Goal: Use online tool/utility: Utilize a website feature to perform a specific function

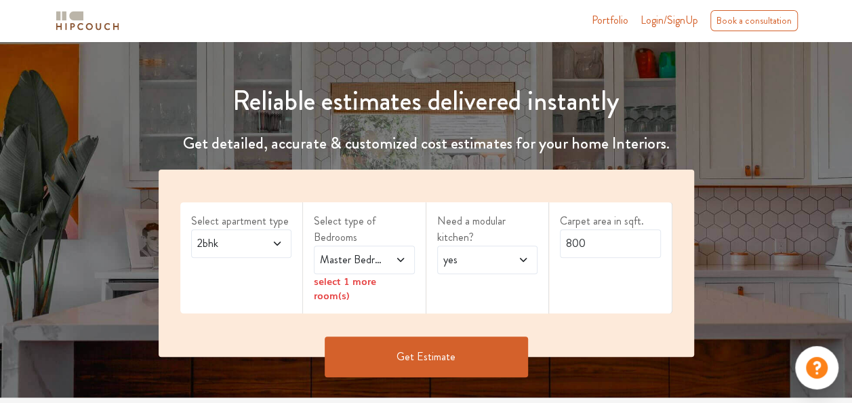
scroll to position [120, 0]
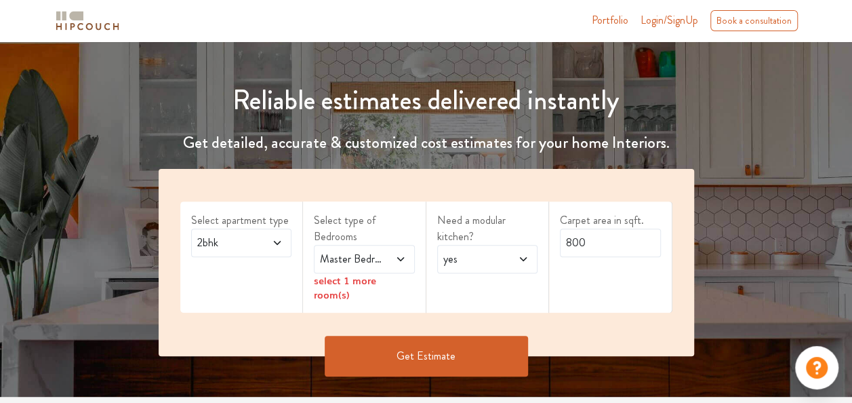
click at [244, 246] on span "2bhk" at bounding box center [228, 243] width 66 height 16
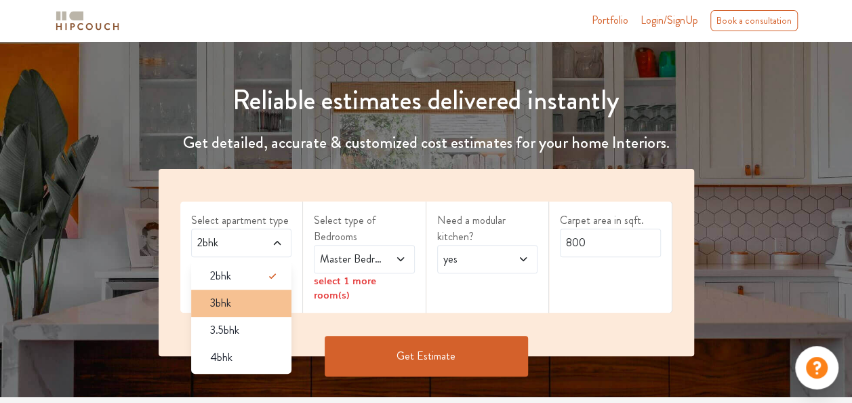
scroll to position [148, 0]
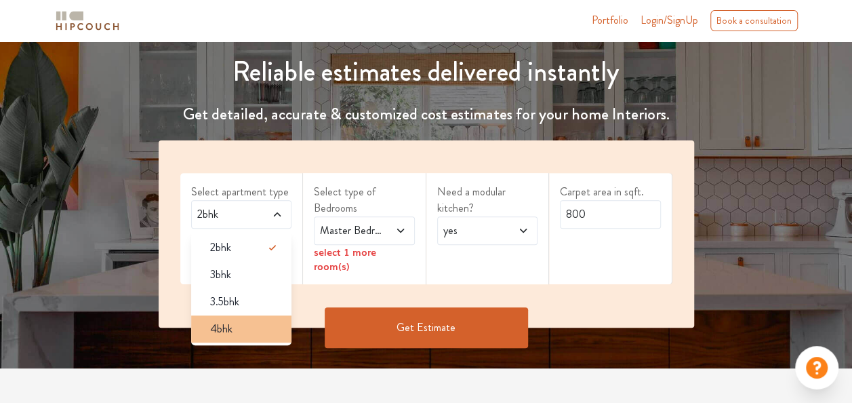
click at [253, 323] on div "4bhk" at bounding box center [245, 329] width 93 height 16
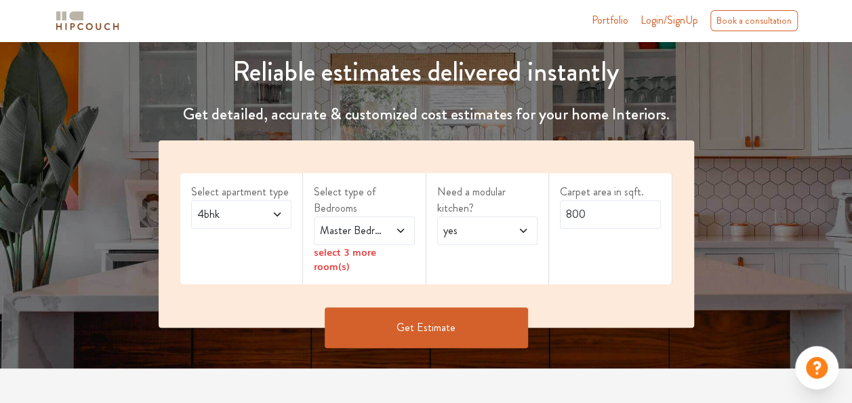
click at [382, 240] on div "Master Bedroom" at bounding box center [364, 230] width 101 height 28
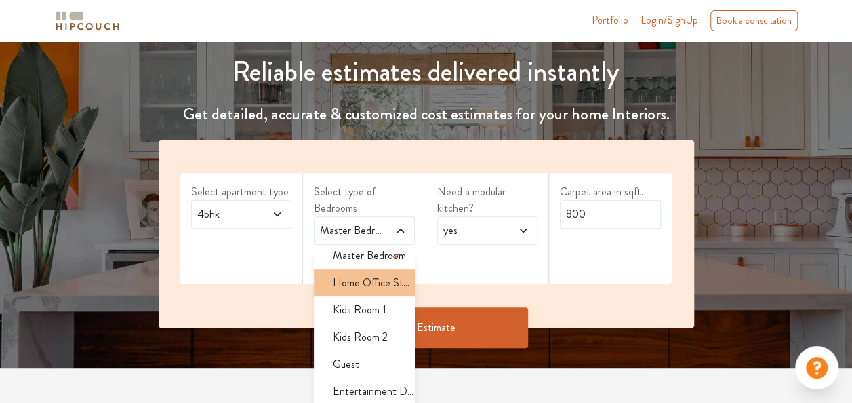
scroll to position [0, 0]
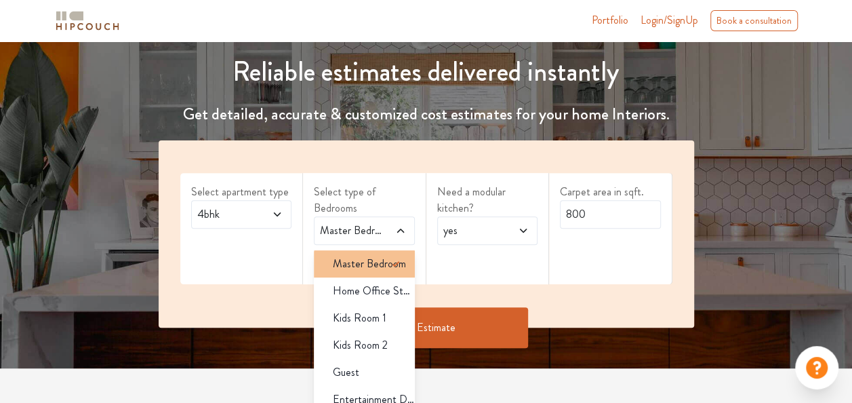
click at [372, 266] on span "Master Bedroom" at bounding box center [369, 264] width 73 height 16
click at [260, 272] on div "Select apartment type 4bhk Select type of Bedrooms Master Bedroom Master Bedroo…" at bounding box center [426, 233] width 535 height 187
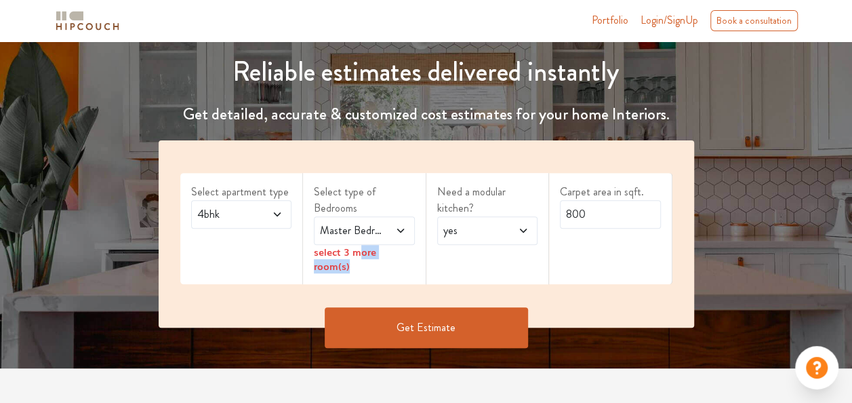
drag, startPoint x: 356, startPoint y: 251, endPoint x: 416, endPoint y: 249, distance: 59.7
click at [416, 249] on div "Select type of Bedrooms Master Bedroom select 3 more room(s)" at bounding box center [364, 228] width 123 height 111
drag, startPoint x: 416, startPoint y: 249, endPoint x: 399, endPoint y: 249, distance: 17.6
click at [399, 249] on div "select 3 more room(s)" at bounding box center [364, 259] width 101 height 28
click at [399, 233] on icon at bounding box center [400, 230] width 11 height 11
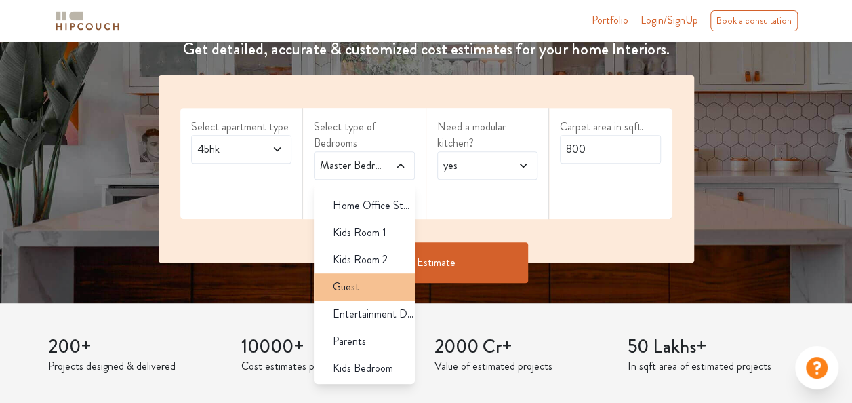
scroll to position [209, 0]
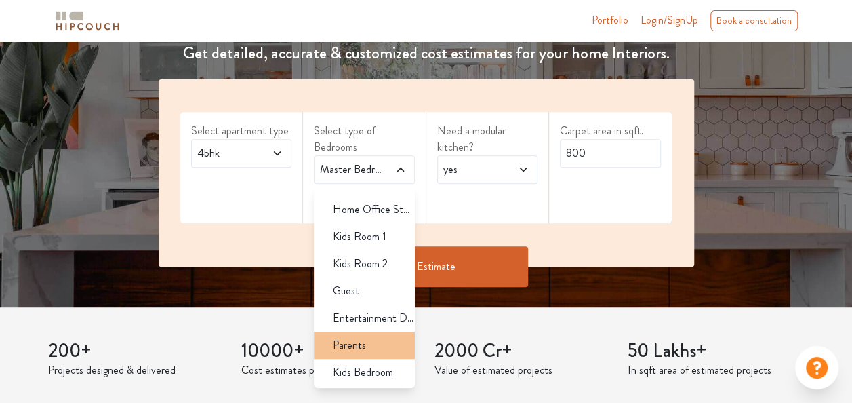
click at [375, 348] on div "Parents" at bounding box center [368, 345] width 93 height 16
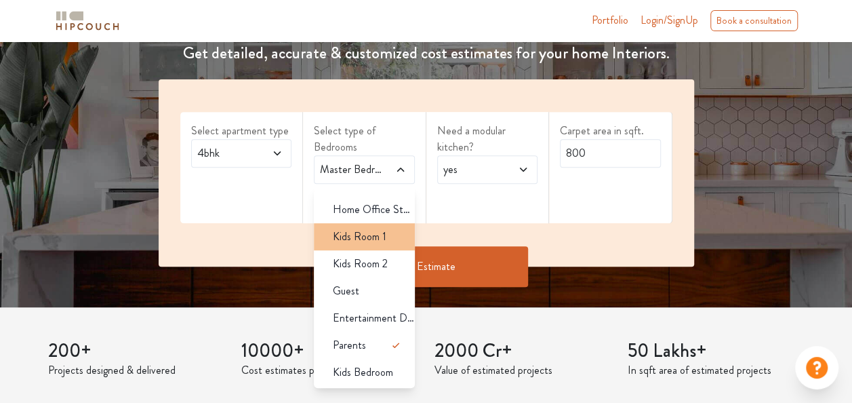
click at [380, 237] on span "Kids Room 1" at bounding box center [360, 236] width 54 height 16
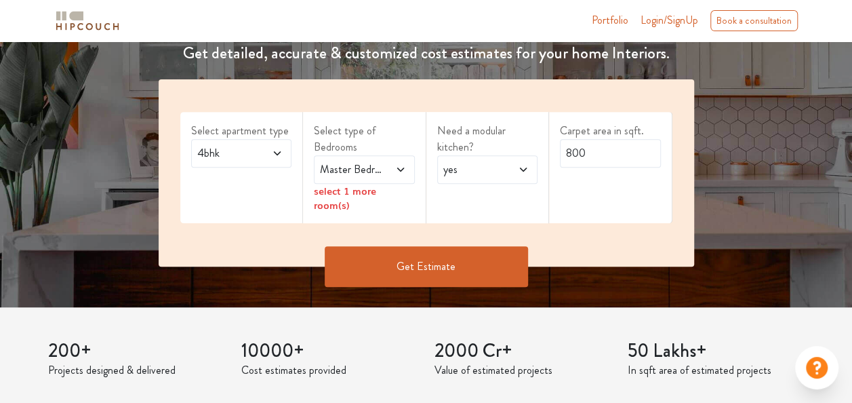
click at [446, 205] on div "Need a modular kitchen? yes" at bounding box center [487, 167] width 123 height 111
click at [385, 190] on div "select 1 more room(s)" at bounding box center [364, 198] width 101 height 28
click at [397, 171] on icon at bounding box center [400, 169] width 11 height 11
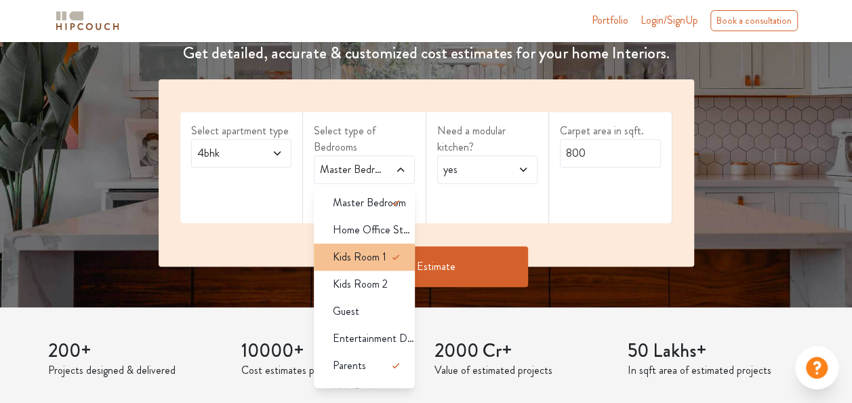
click at [388, 249] on icon at bounding box center [396, 257] width 16 height 16
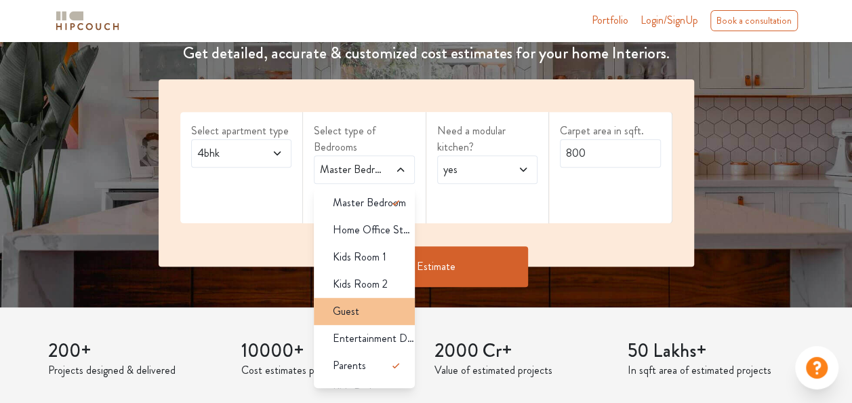
click at [375, 314] on div "Guest" at bounding box center [368, 311] width 93 height 16
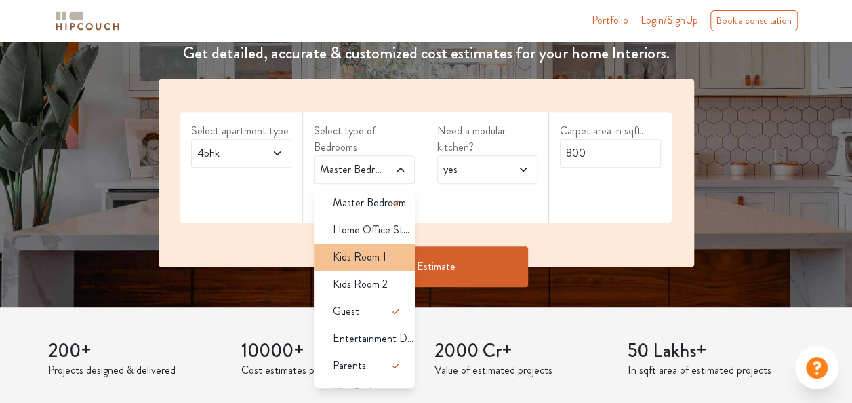
click at [380, 260] on span "Kids Room 1" at bounding box center [360, 257] width 54 height 16
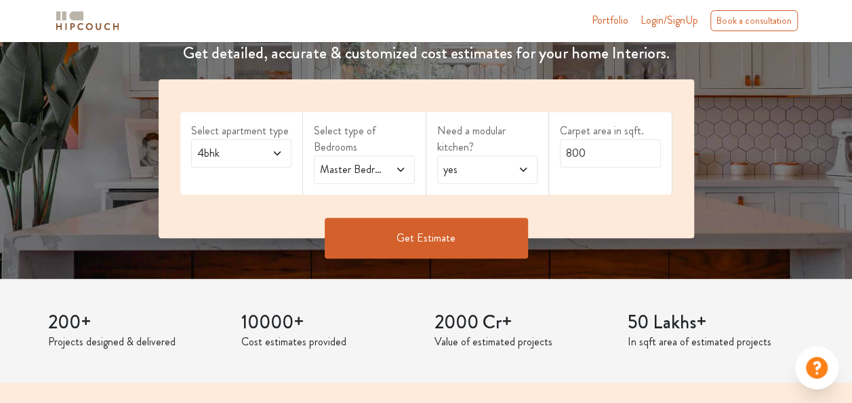
click at [484, 165] on span "yes" at bounding box center [474, 169] width 66 height 16
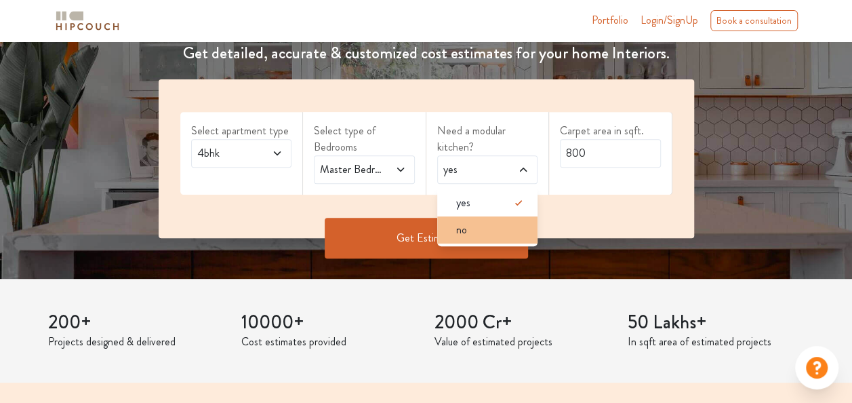
click at [483, 235] on div "no" at bounding box center [491, 230] width 93 height 16
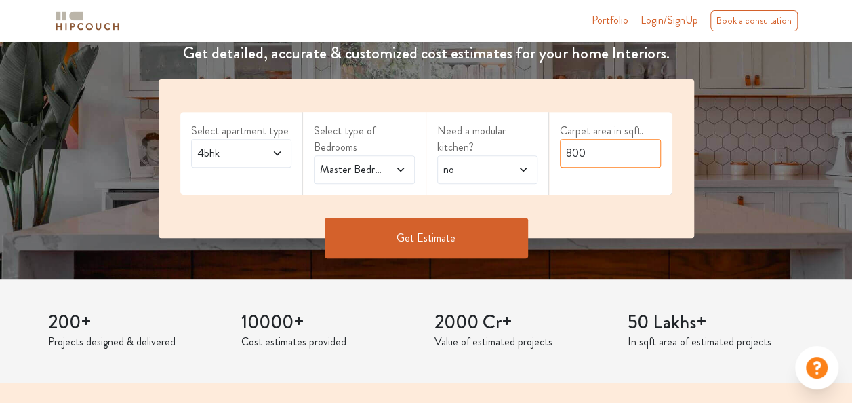
click at [599, 158] on input "800" at bounding box center [610, 153] width 101 height 28
type input "8"
type input "4"
type input "3000"
click at [472, 219] on button "Get Estimate" at bounding box center [426, 238] width 203 height 41
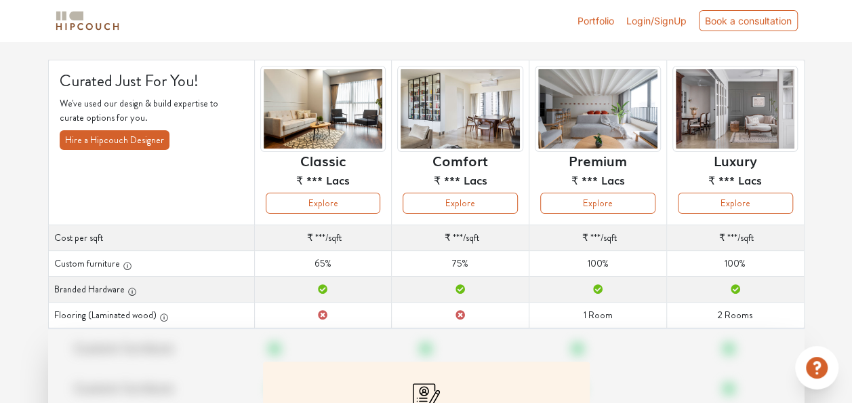
scroll to position [98, 0]
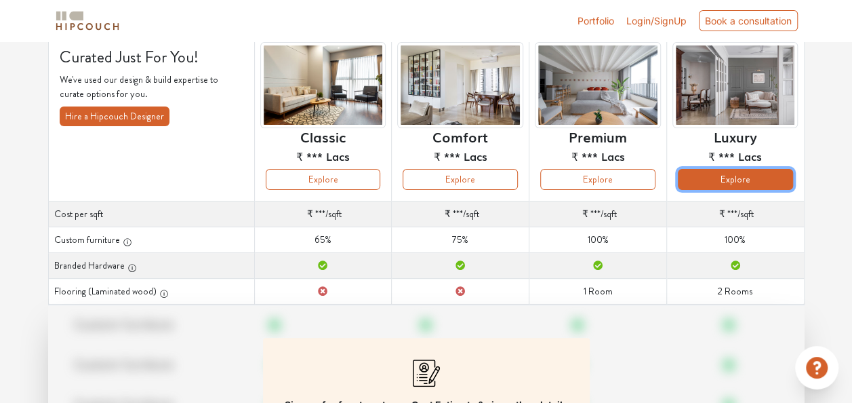
click at [735, 180] on button "Explore" at bounding box center [735, 179] width 115 height 21
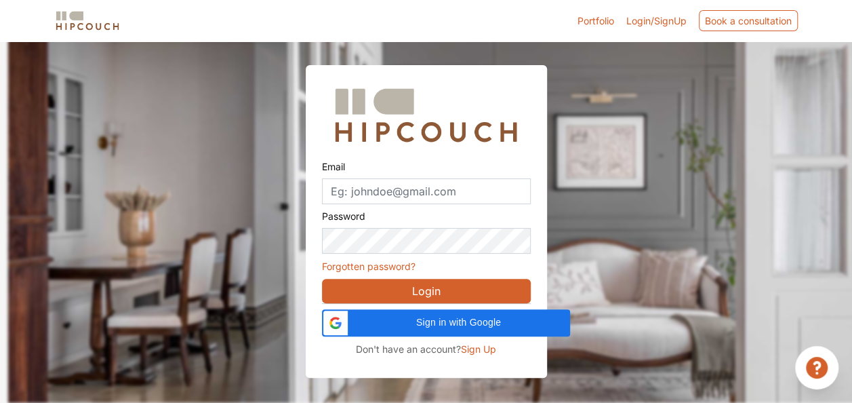
scroll to position [41, 0]
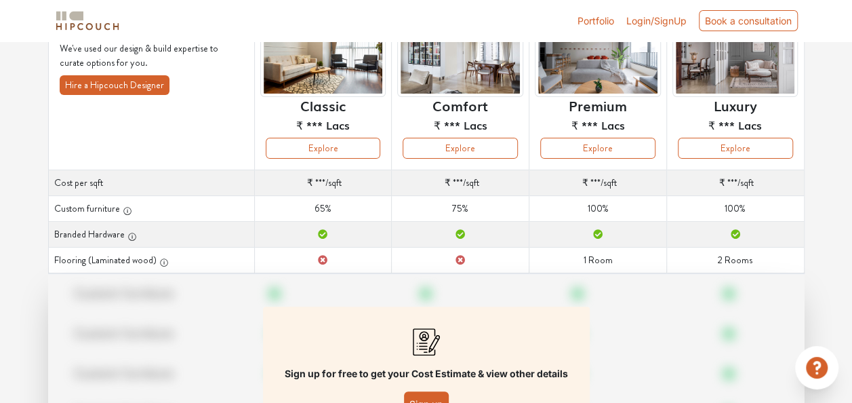
scroll to position [127, 0]
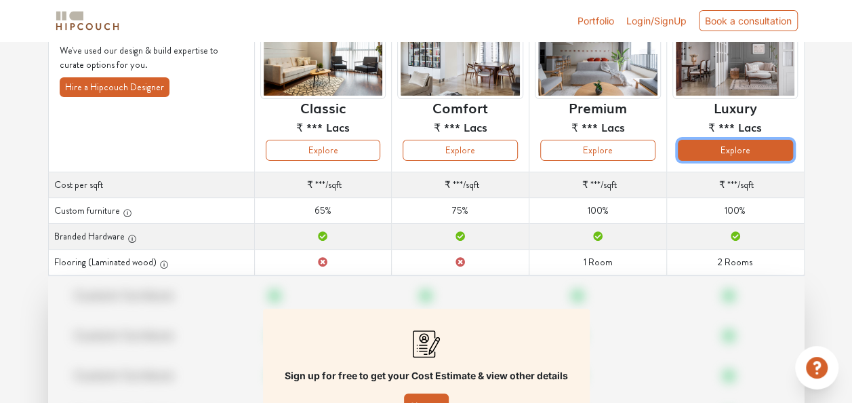
click at [717, 141] on button "Explore" at bounding box center [735, 150] width 115 height 21
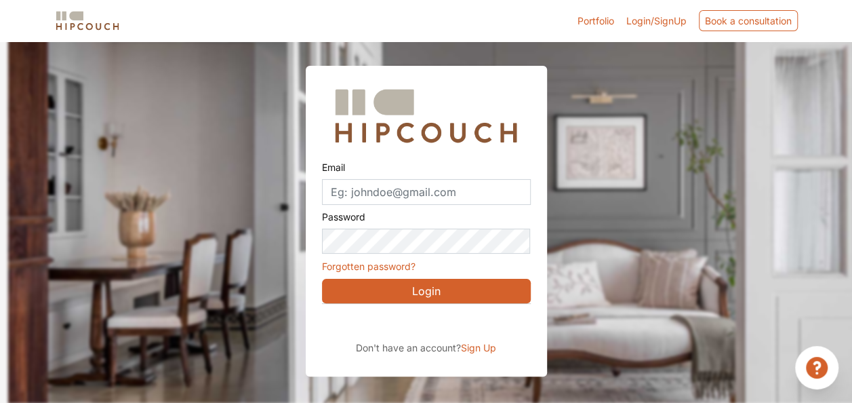
click at [482, 283] on button "Login" at bounding box center [426, 291] width 209 height 24
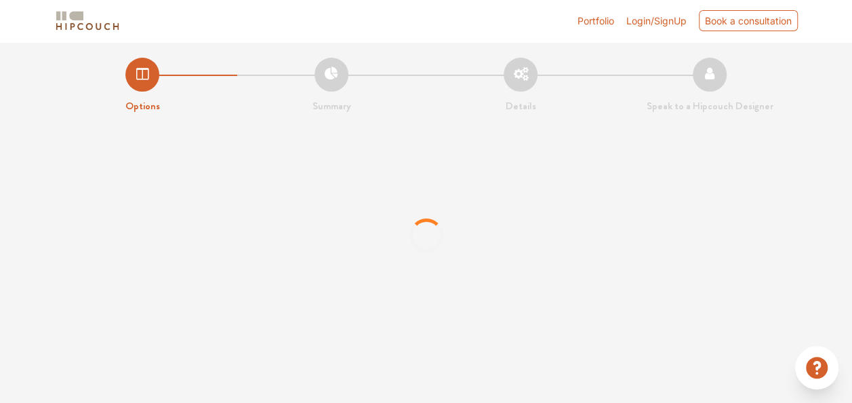
click at [329, 253] on div at bounding box center [426, 235] width 852 height 203
